Goal: Navigation & Orientation: Find specific page/section

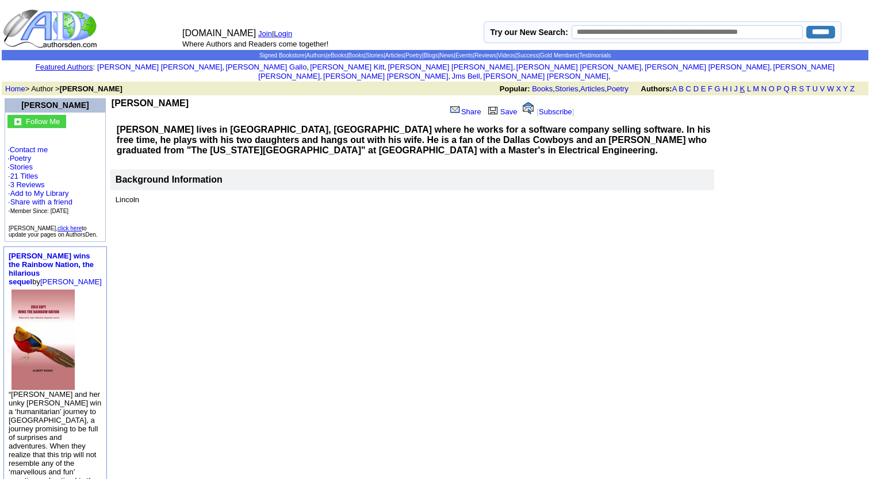
click at [742, 84] on link "K" at bounding box center [742, 88] width 5 height 9
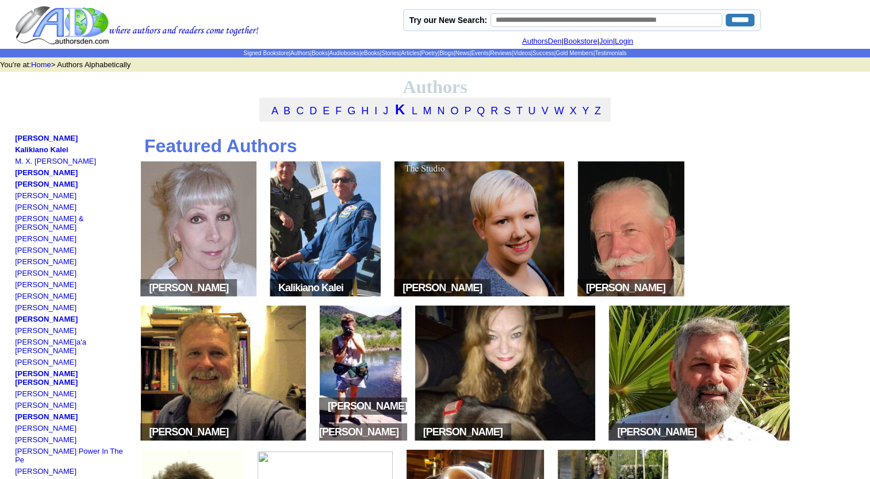
scroll to position [82, 0]
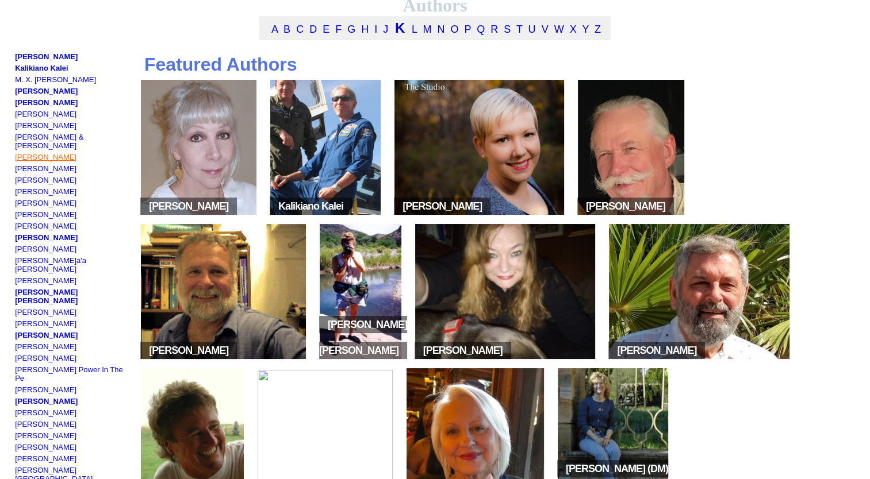
click at [47, 154] on link "[PERSON_NAME]" at bounding box center [46, 157] width 62 height 9
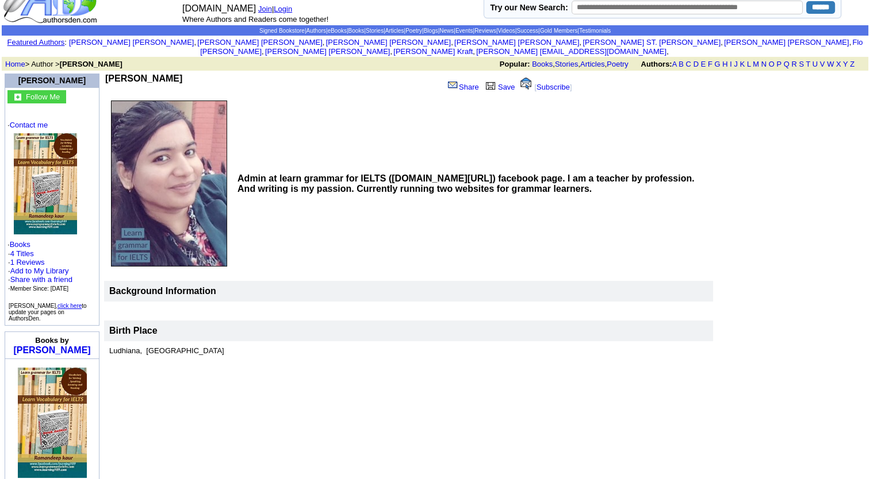
scroll to position [13, 0]
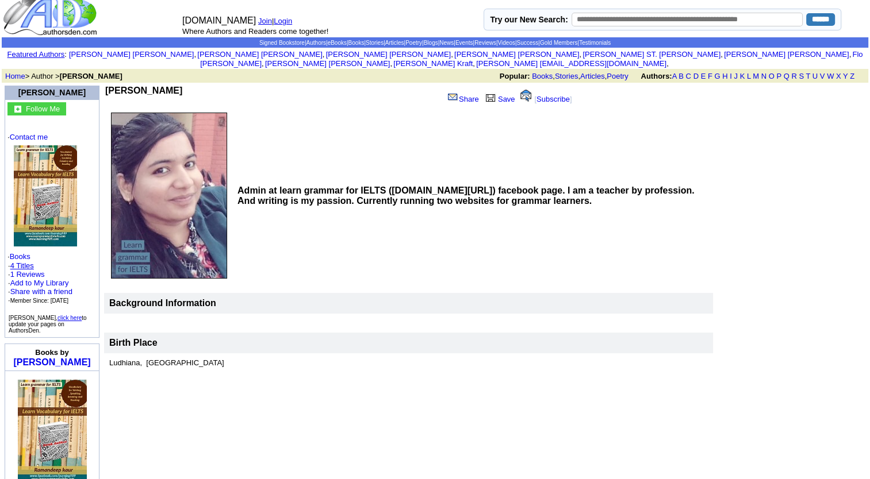
click at [22, 262] on link "4 Titles" at bounding box center [22, 266] width 24 height 9
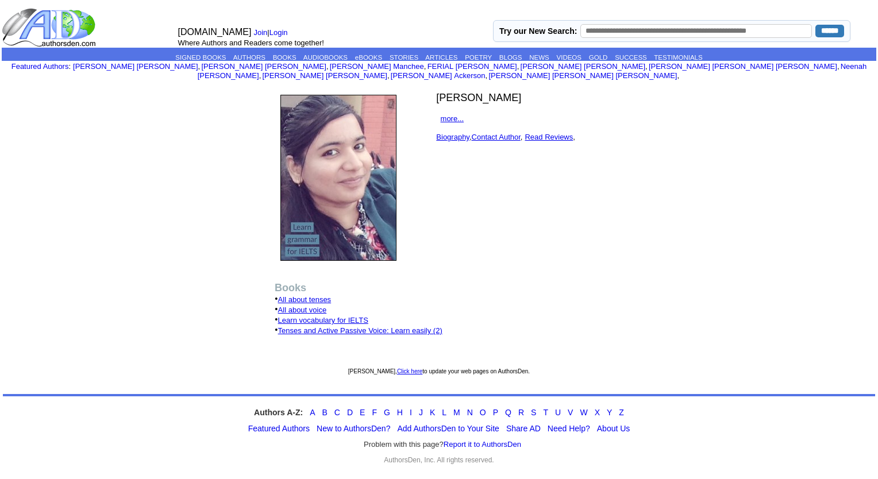
click at [322, 295] on link "All about tenses" at bounding box center [304, 299] width 53 height 9
